Goal: Purchase product/service

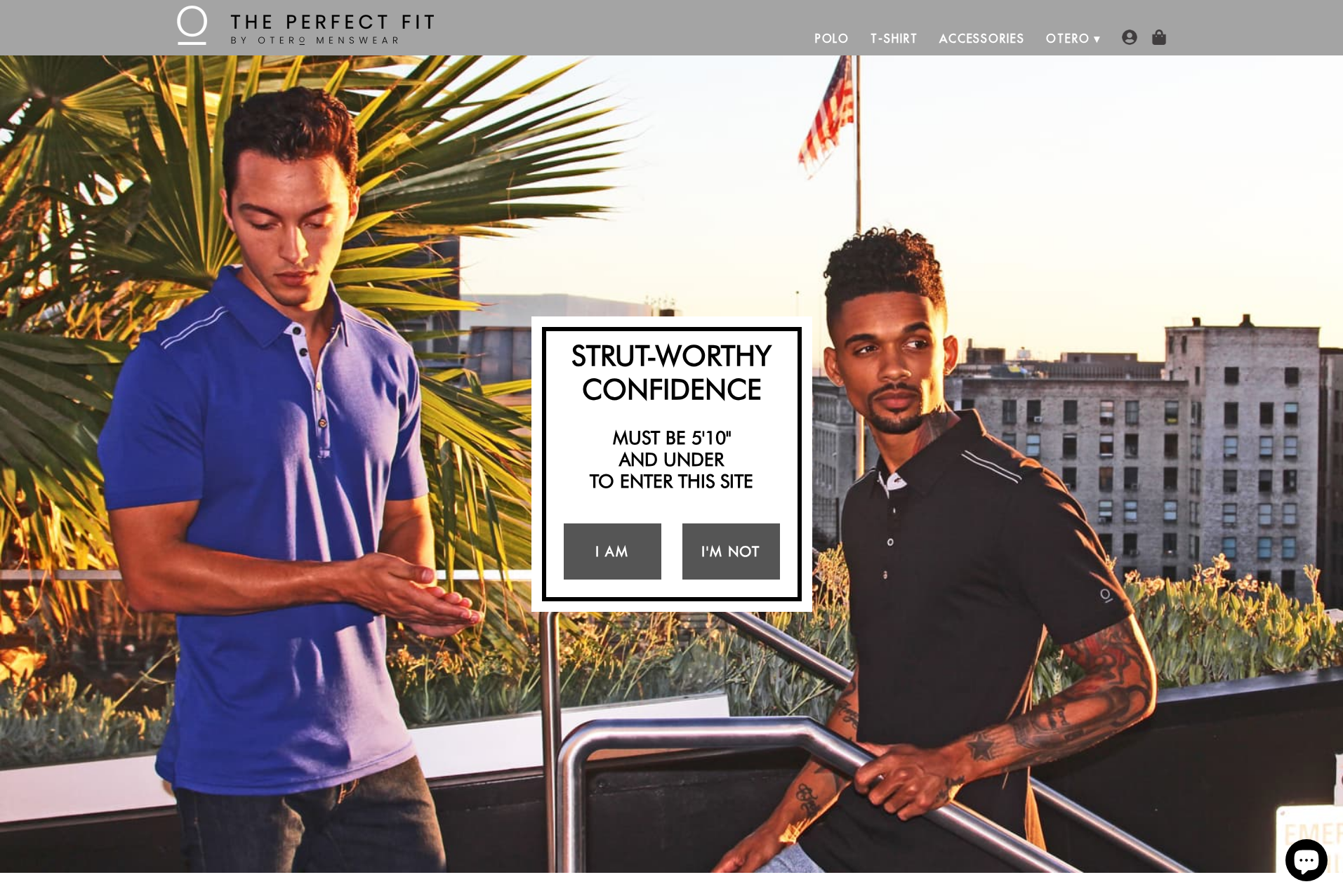
scroll to position [51, 0]
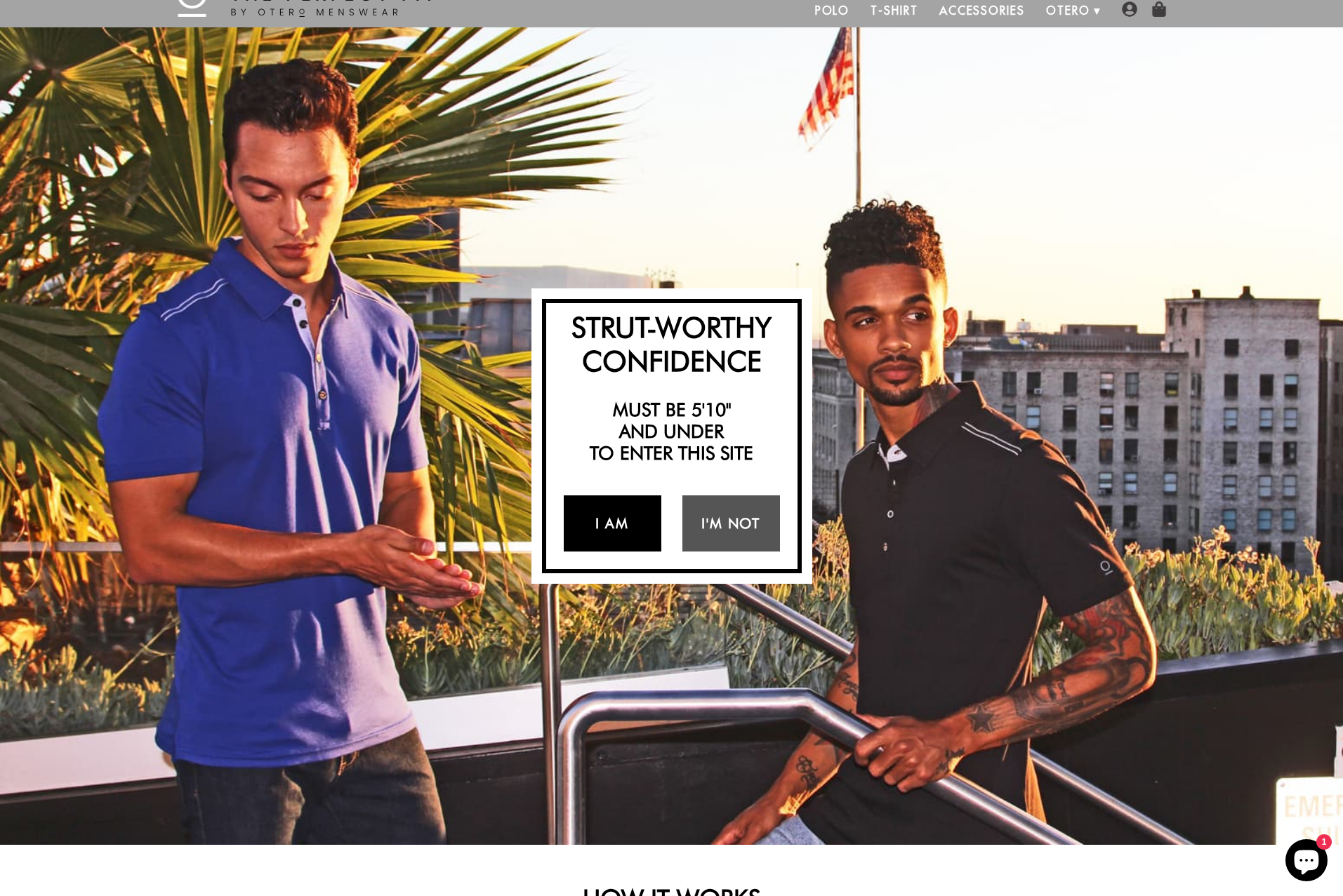
click at [621, 520] on link "I Am" at bounding box center [612, 523] width 97 height 56
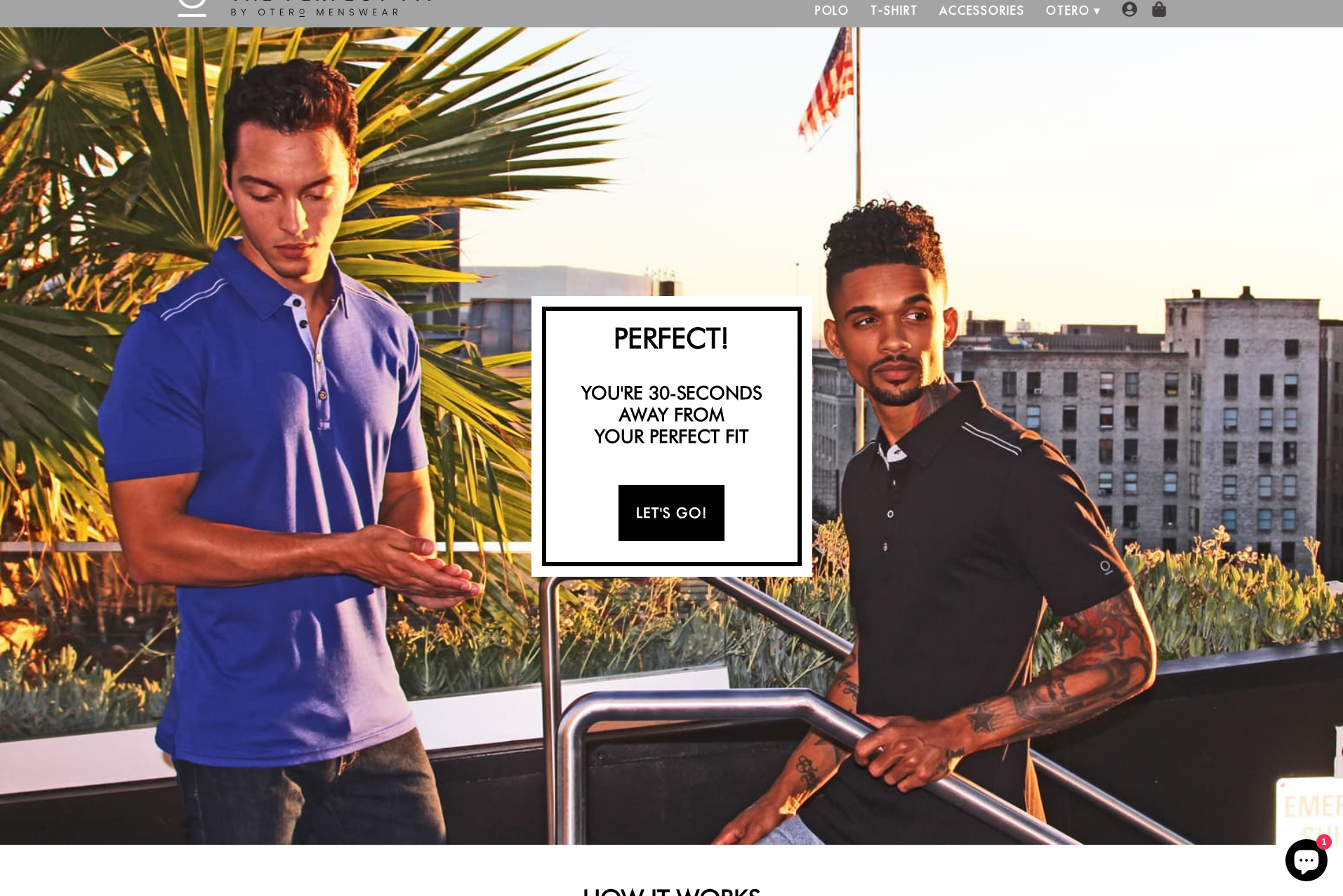
click at [695, 503] on link "Let's Go!" at bounding box center [672, 513] width 106 height 56
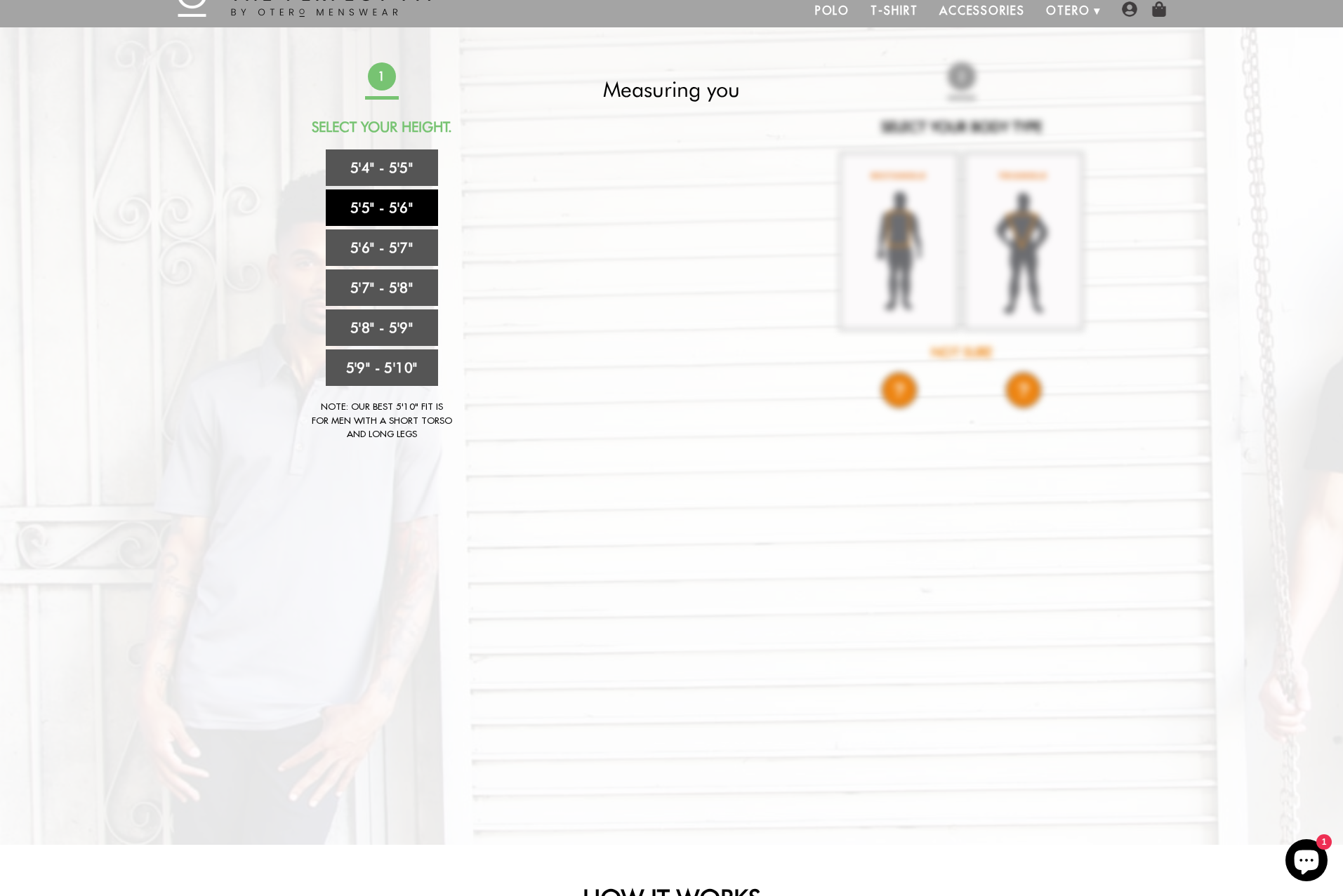
click at [404, 206] on link "5'5" - 5'6"" at bounding box center [382, 208] width 112 height 37
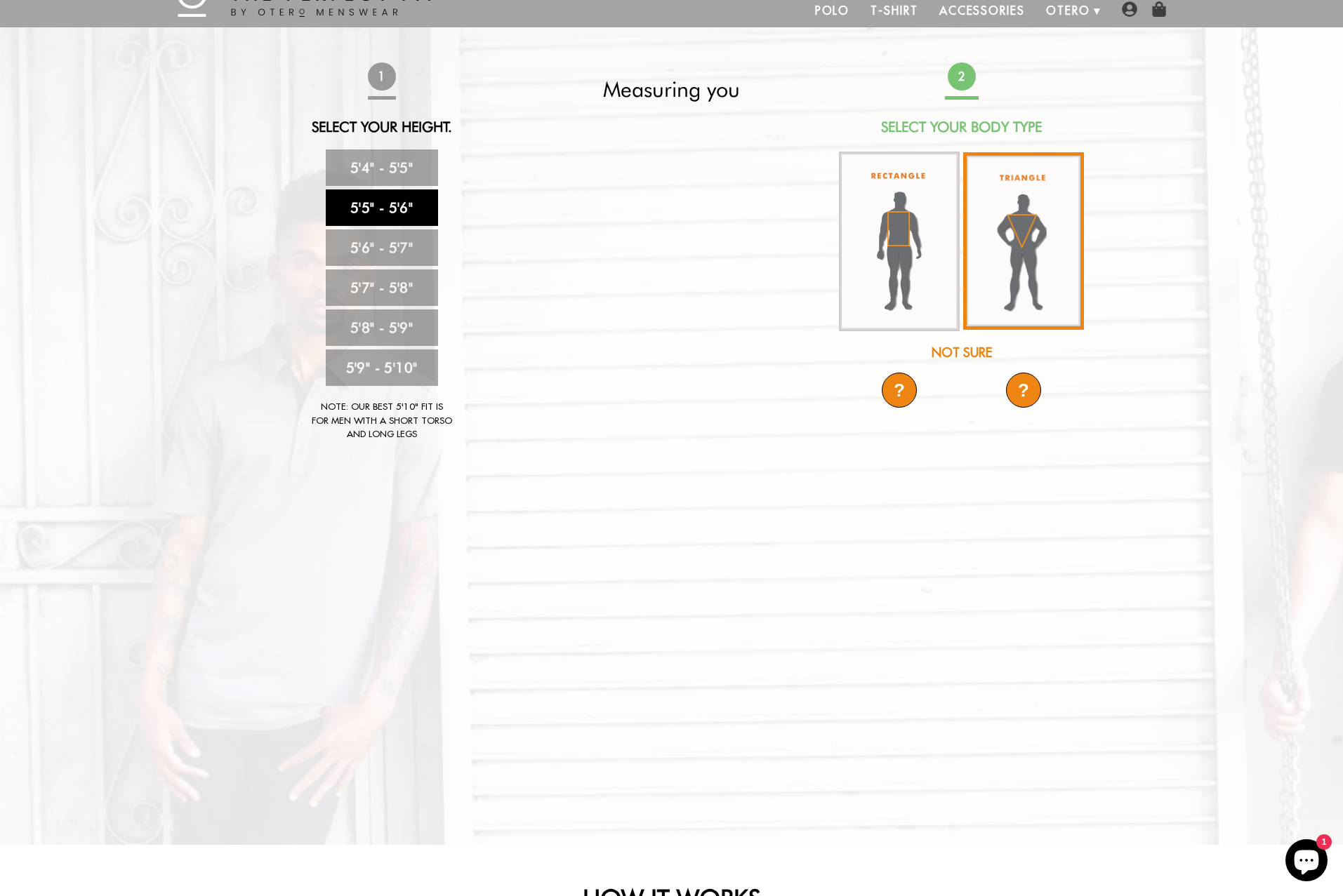
click at [1021, 225] on img at bounding box center [1024, 241] width 121 height 178
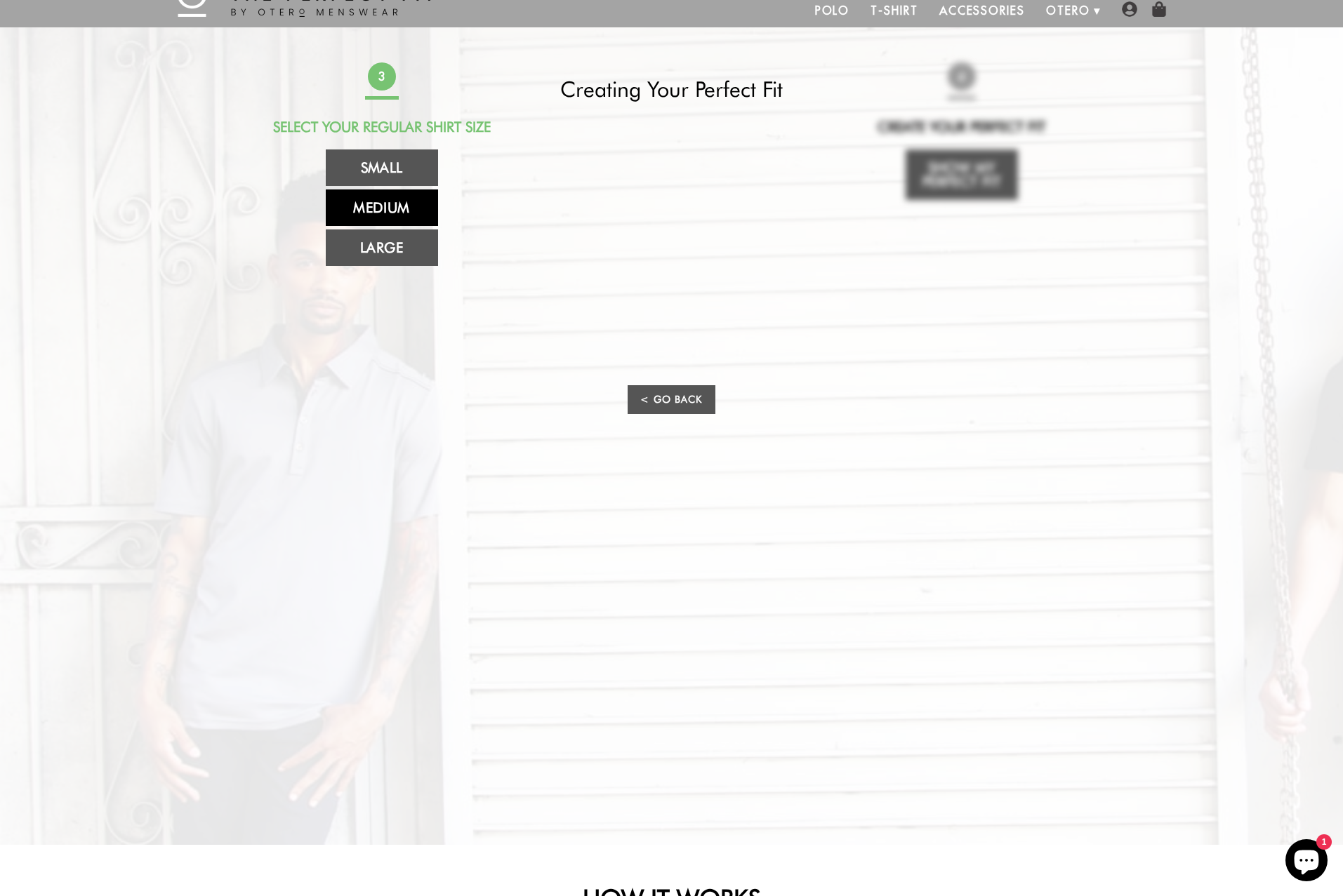
click at [409, 210] on link "Medium" at bounding box center [382, 208] width 112 height 37
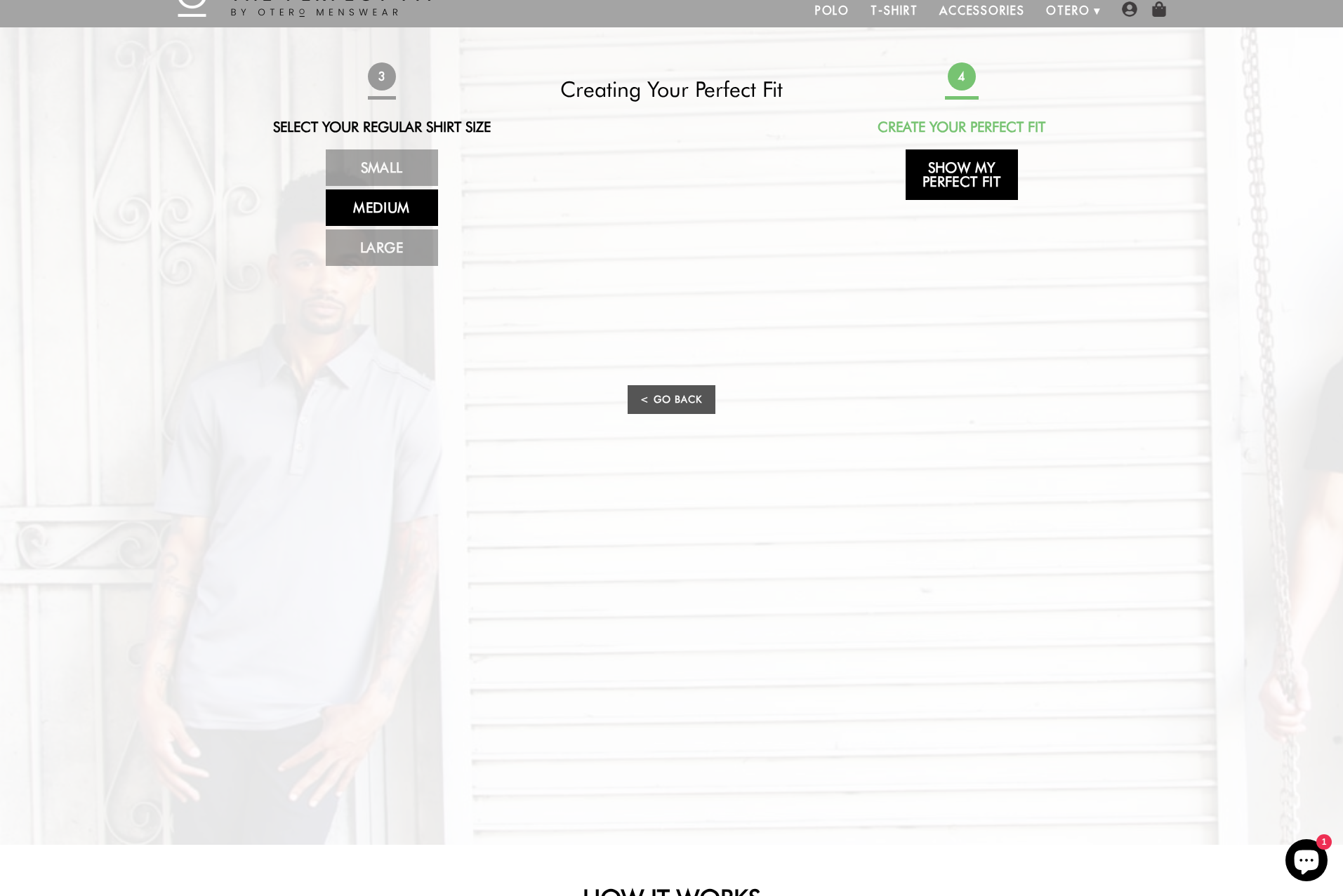
click at [948, 165] on link "Show My Perfect Fit" at bounding box center [962, 174] width 112 height 50
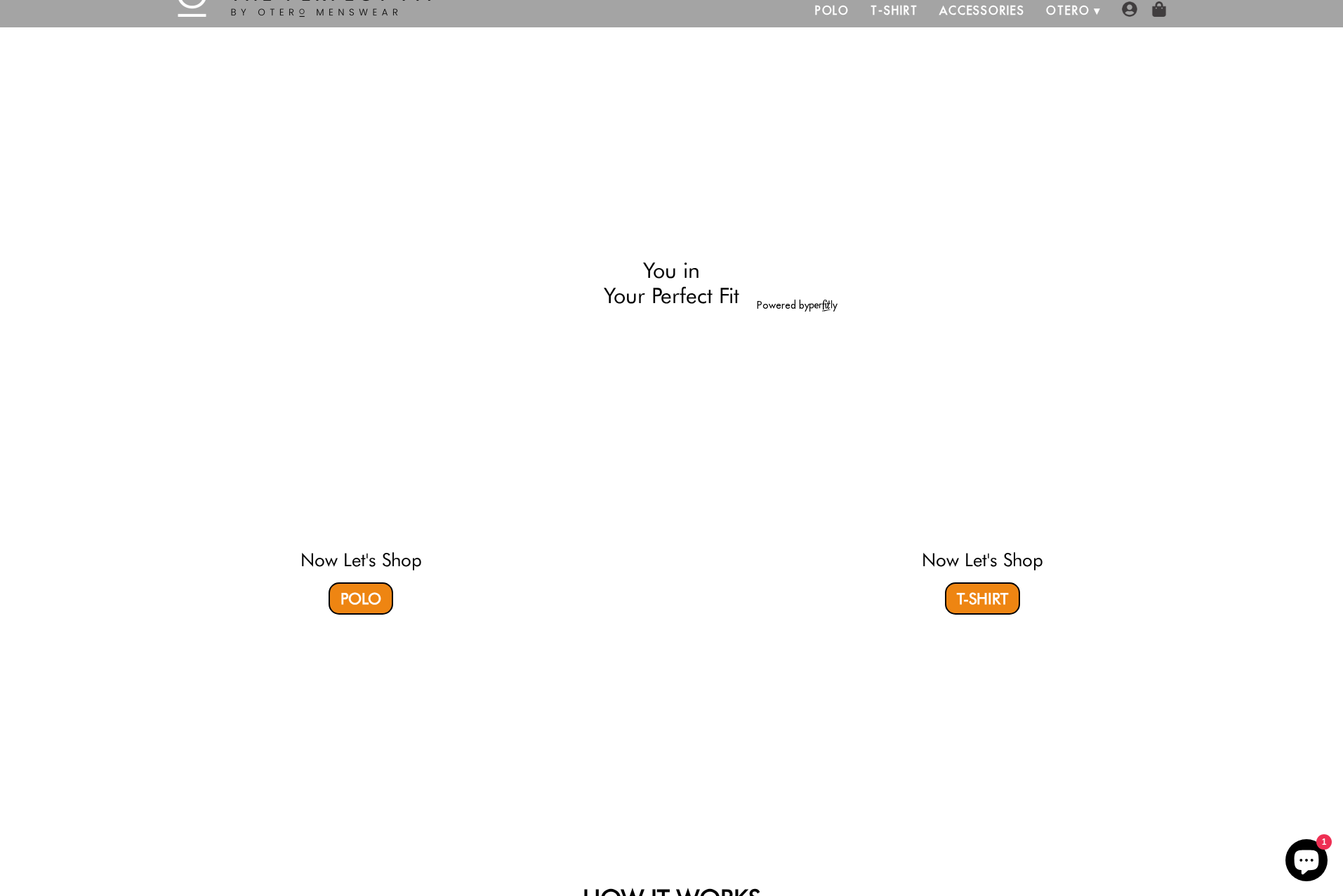
select select "55-56"
select select "triangle"
select select "M"
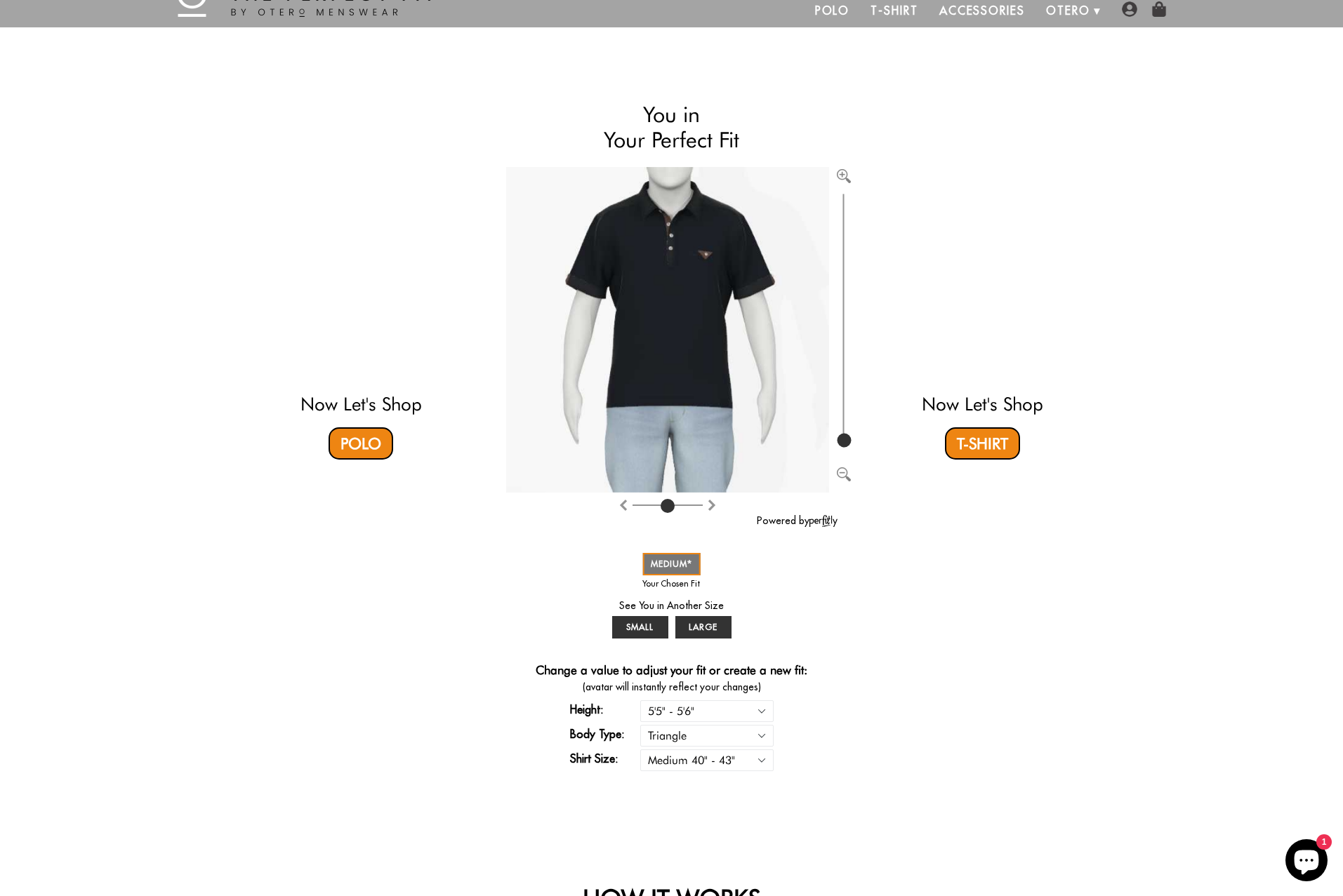
click at [344, 585] on div "Now Let's Shop Polo You in Your Perfect Fit Powered by SMALL MEDIUM LARGE * You…" at bounding box center [672, 437] width 828 height 697
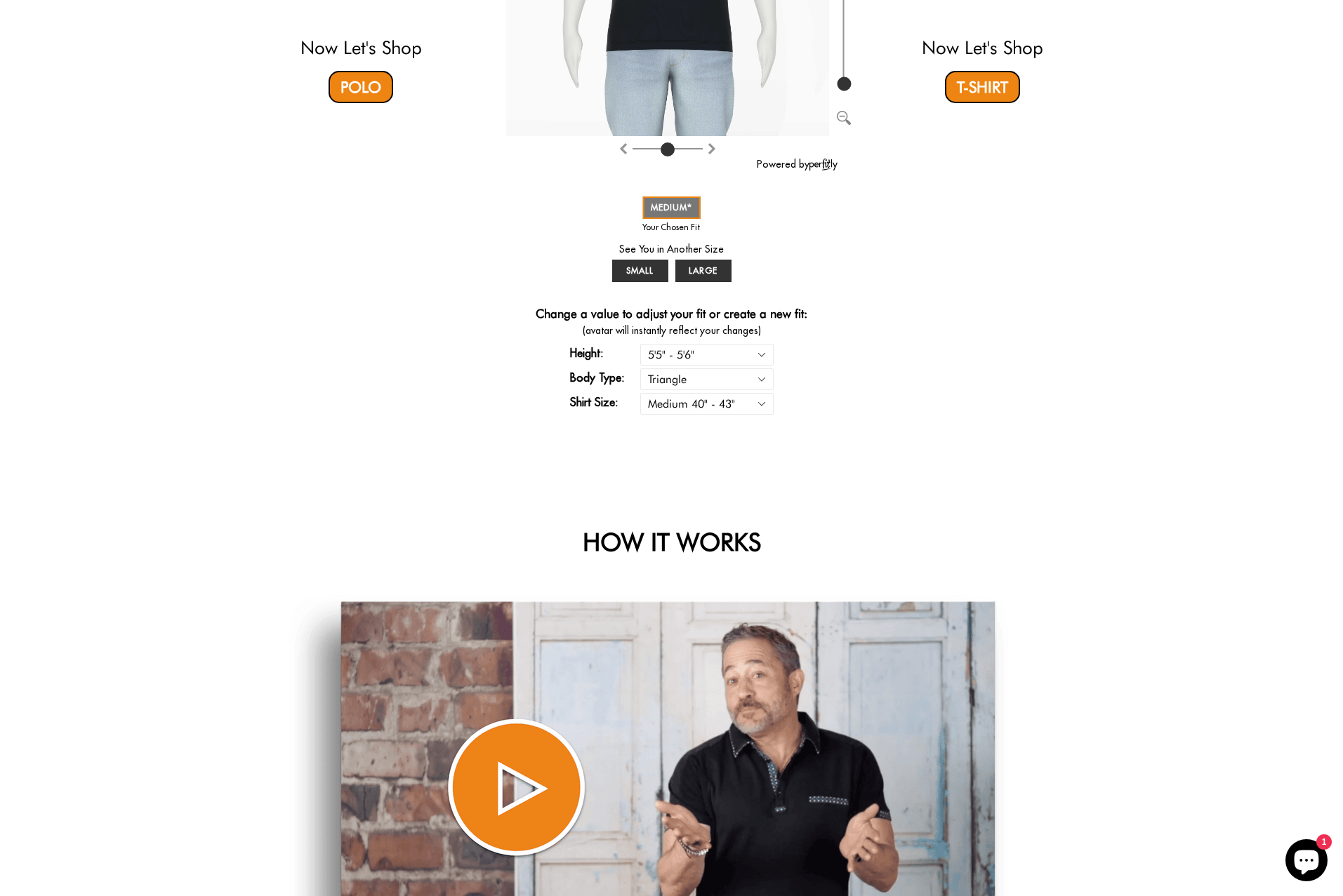
scroll to position [0, 0]
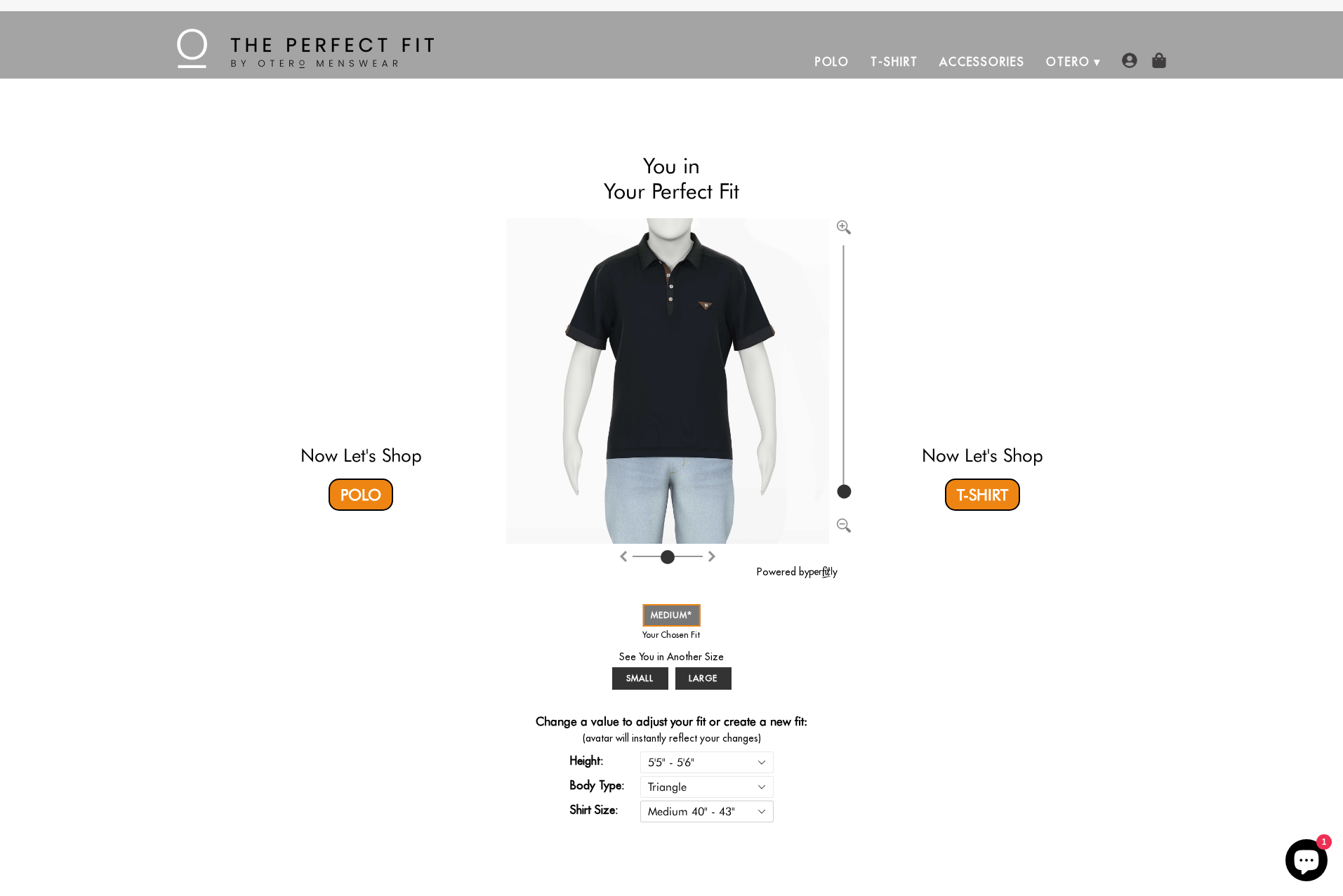
click at [760, 810] on select "Small 36" - 39" Medium 40" - 43" Large 44" - 47"" at bounding box center [707, 812] width 133 height 22
